Goal: Information Seeking & Learning: Learn about a topic

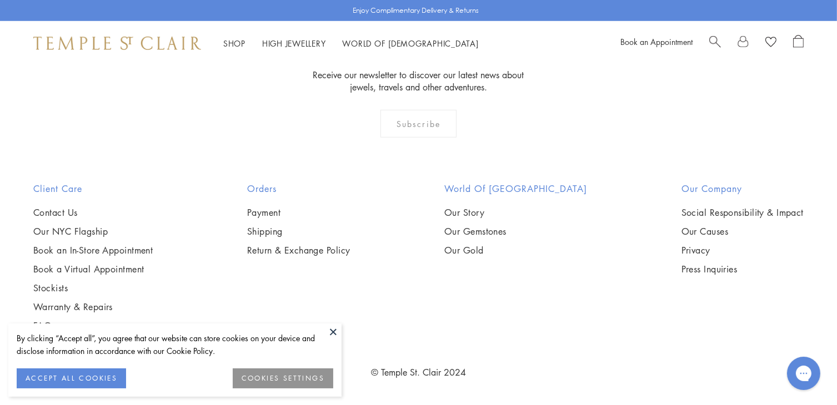
scroll to position [2256, 0]
click at [490, 249] on link "Our Gold" at bounding box center [515, 250] width 143 height 12
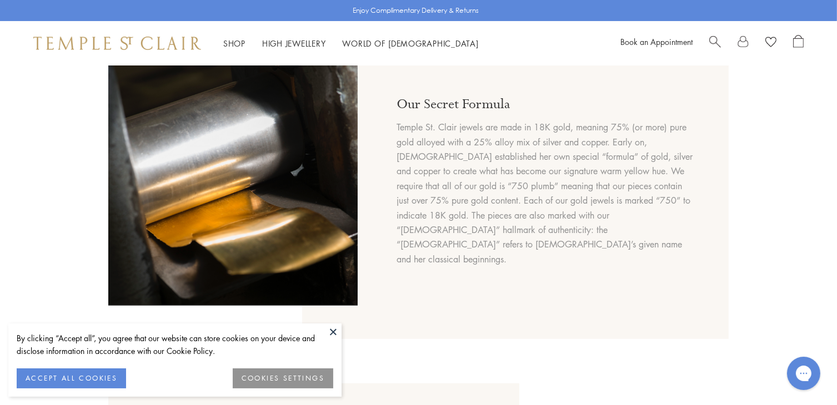
scroll to position [611, 0]
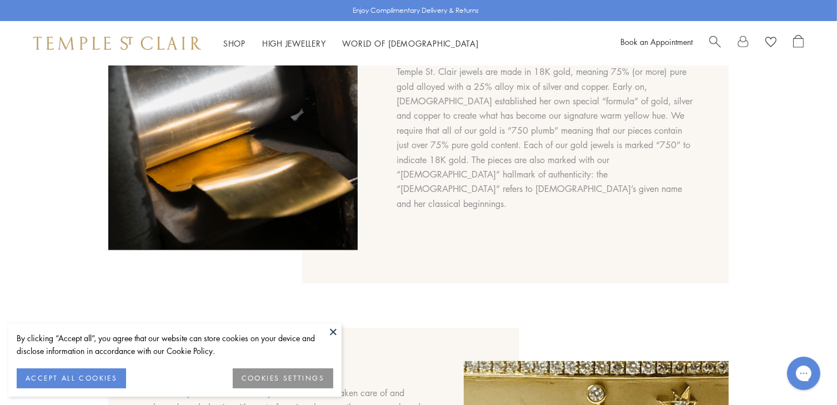
click at [336, 334] on button at bounding box center [333, 332] width 17 height 17
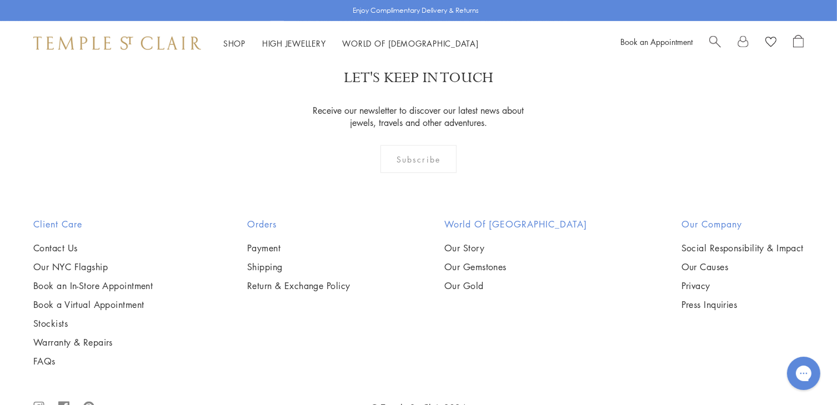
scroll to position [1444, 0]
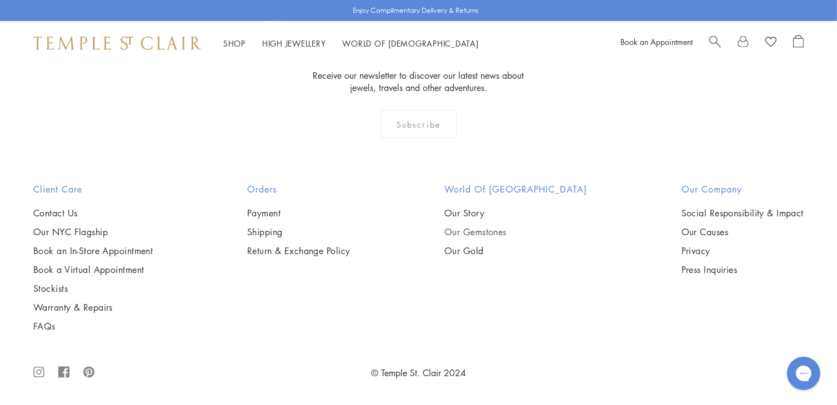
click at [478, 238] on link "Our Gemstones" at bounding box center [515, 232] width 143 height 12
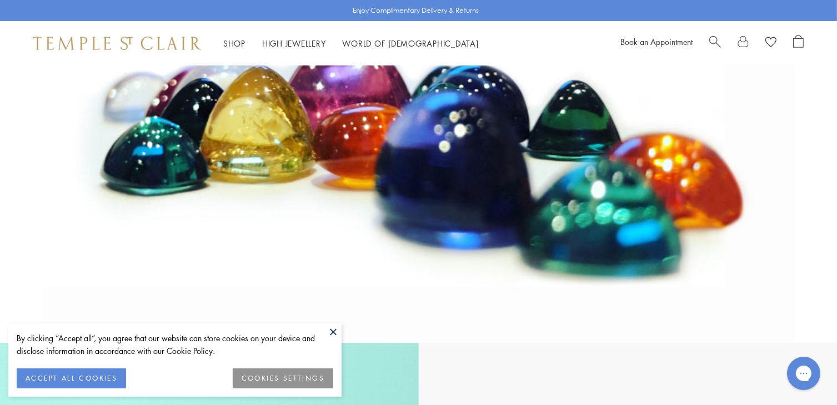
scroll to position [222, 0]
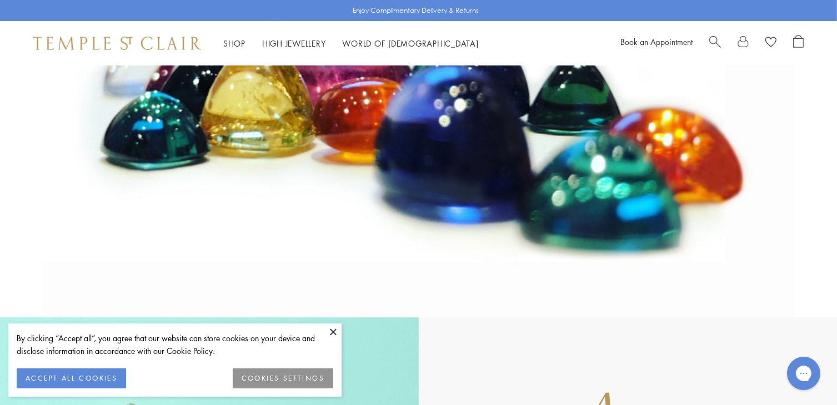
click at [330, 331] on button at bounding box center [333, 332] width 17 height 17
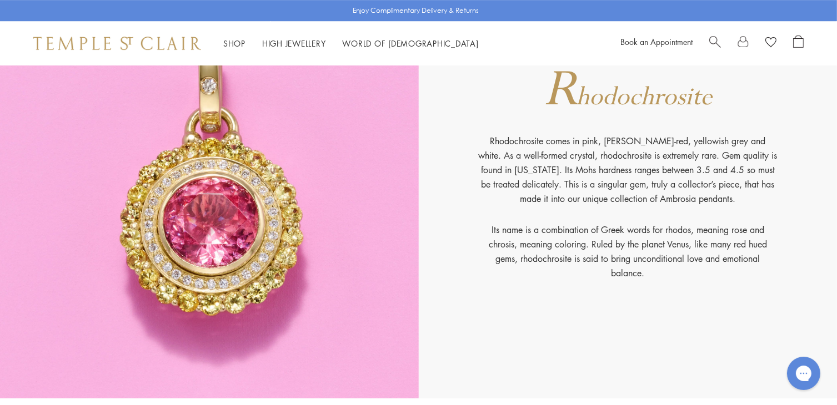
scroll to position [7830, 0]
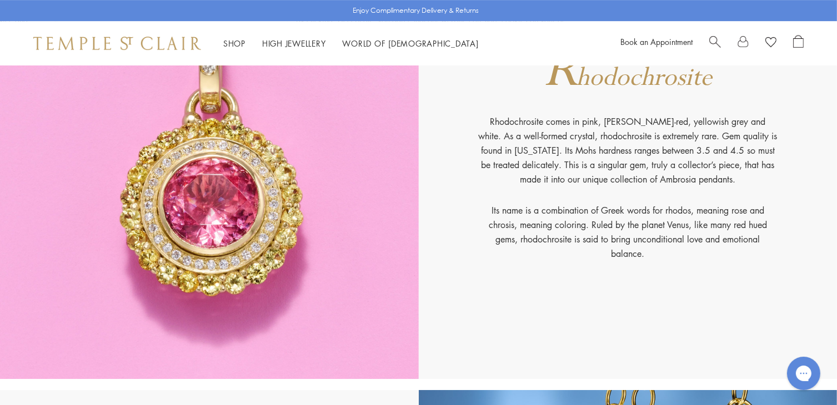
click at [210, 200] on img at bounding box center [209, 158] width 419 height 441
click at [229, 212] on img at bounding box center [209, 158] width 419 height 441
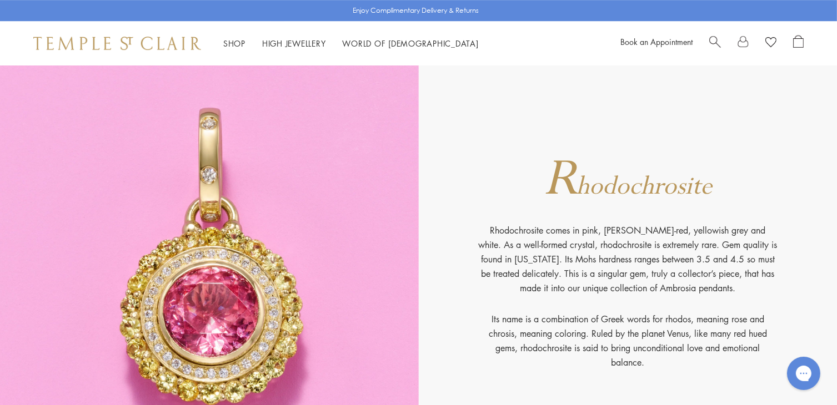
scroll to position [7718, 0]
